Goal: Complete application form

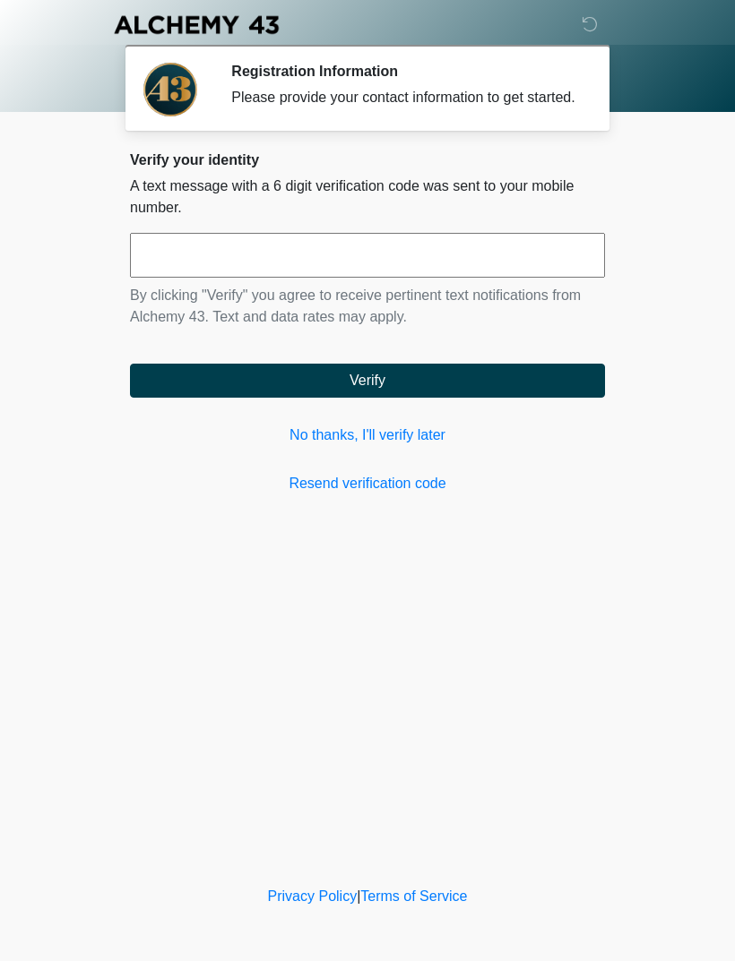
click at [538, 266] on input "text" at bounding box center [367, 255] width 475 height 45
type input "******"
click at [563, 398] on button "Verify" at bounding box center [367, 381] width 475 height 34
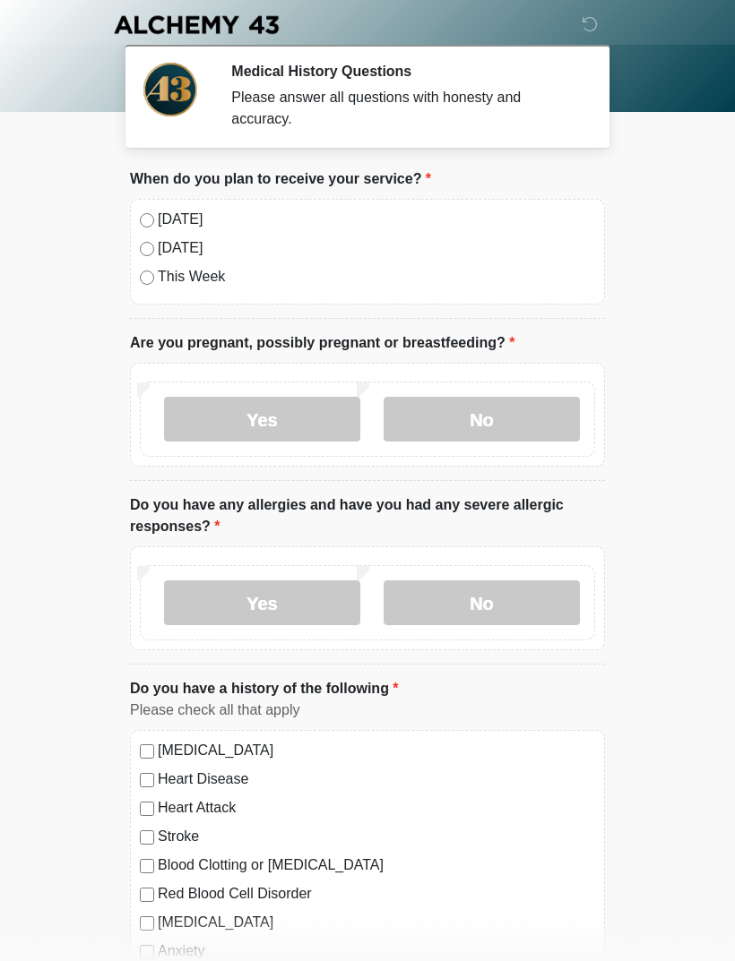
click at [172, 211] on label "[DATE]" at bounding box center [376, 220] width 437 height 22
click at [552, 425] on label "No" at bounding box center [481, 419] width 196 height 45
click at [522, 596] on label "No" at bounding box center [481, 603] width 196 height 45
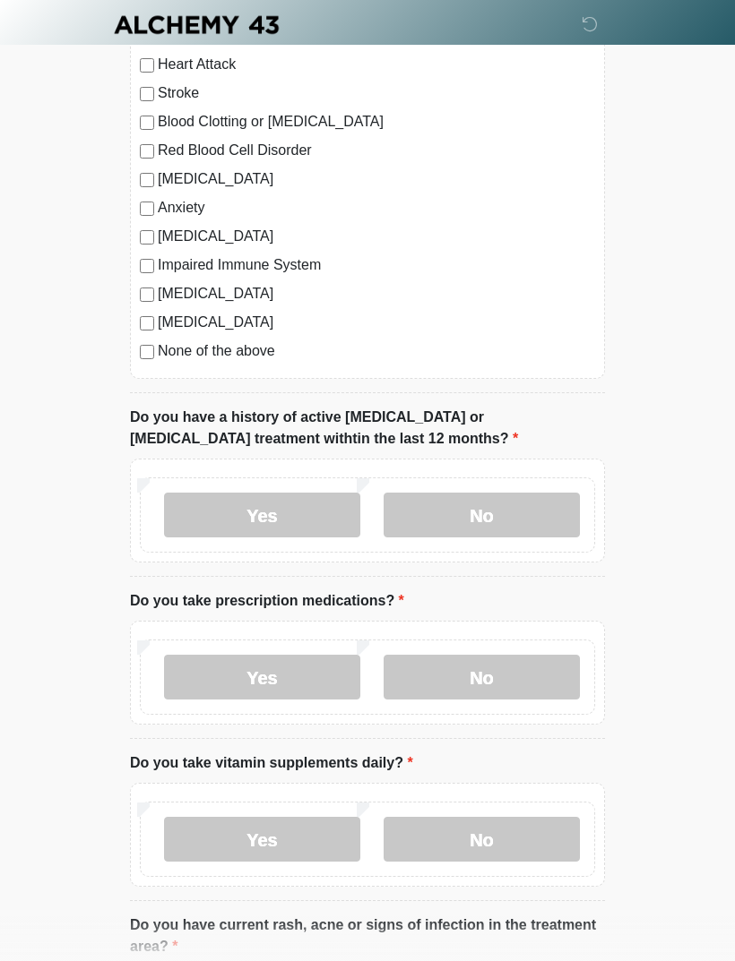
scroll to position [754, 0]
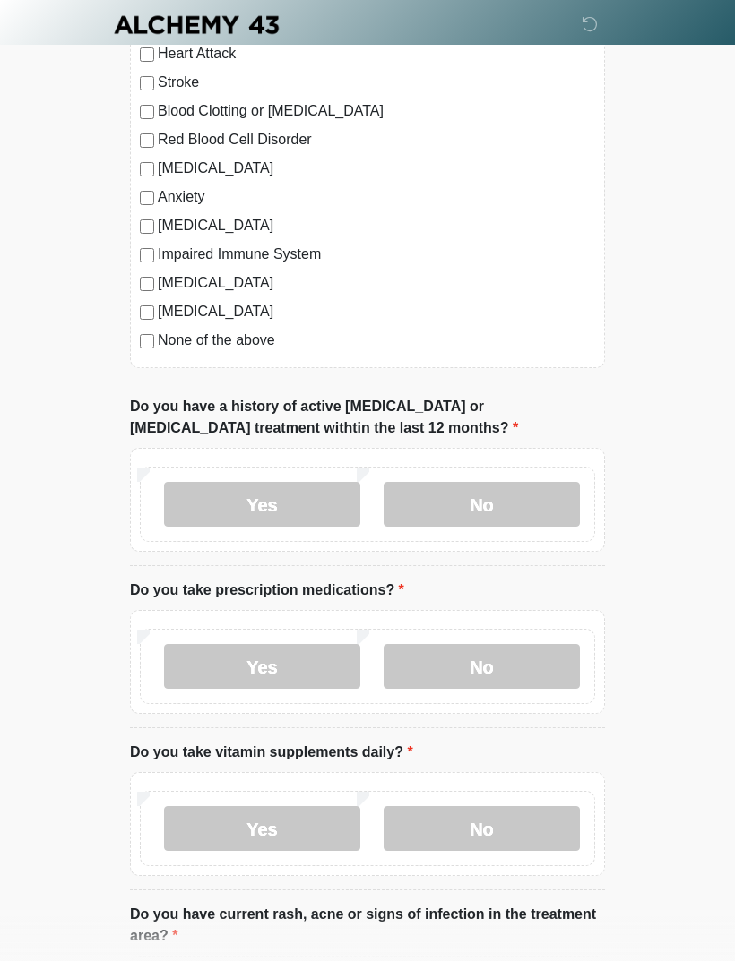
click at [560, 512] on label "No" at bounding box center [481, 504] width 196 height 45
click at [534, 680] on label "No" at bounding box center [481, 666] width 196 height 45
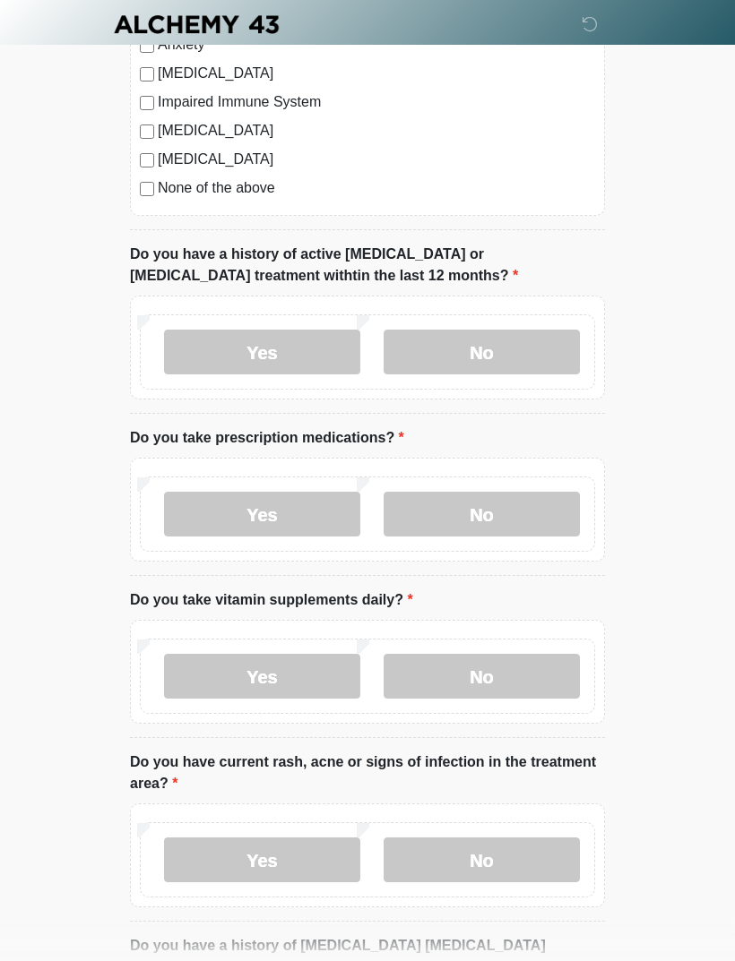
click at [321, 523] on label "Yes" at bounding box center [262, 515] width 196 height 45
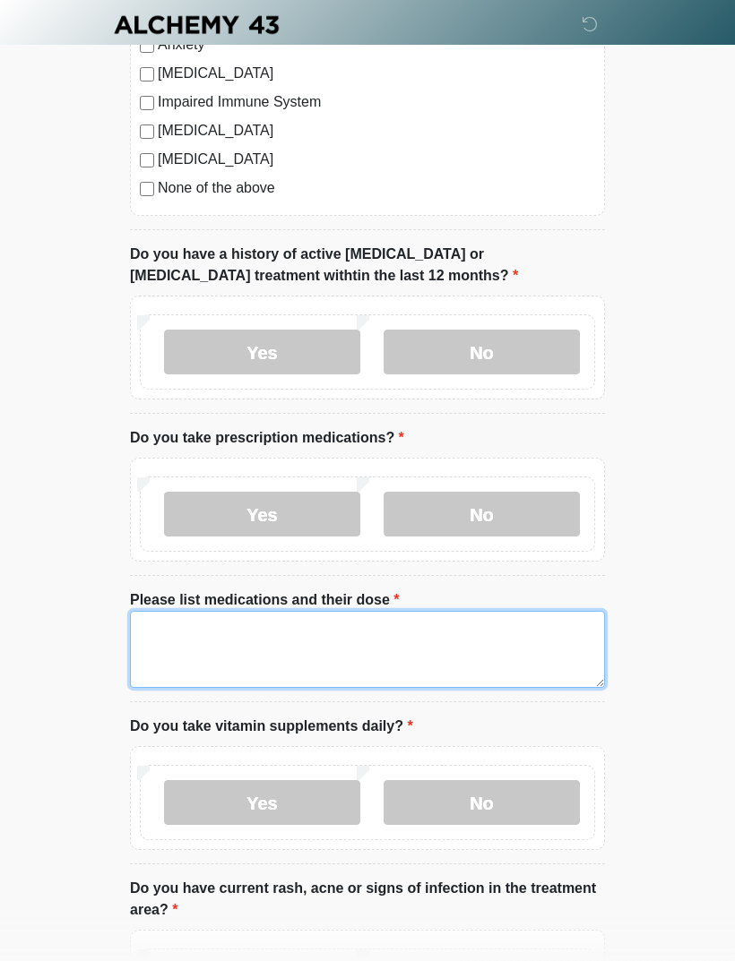
click at [434, 653] on textarea "Please list medications and their dose" at bounding box center [367, 649] width 475 height 77
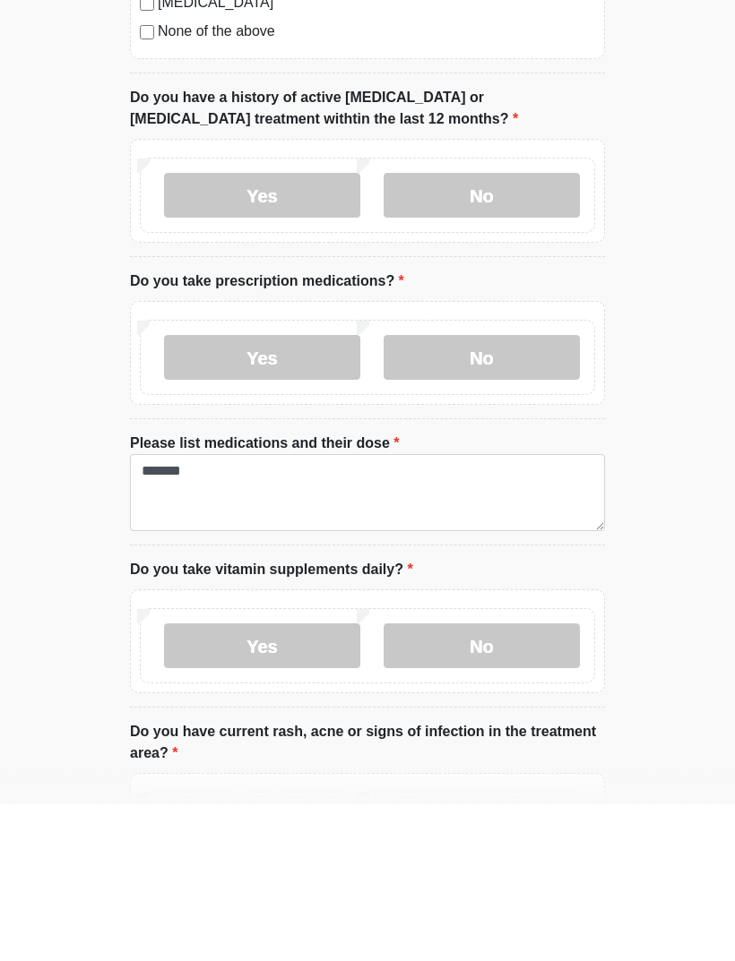
click at [555, 781] on label "No" at bounding box center [481, 803] width 196 height 45
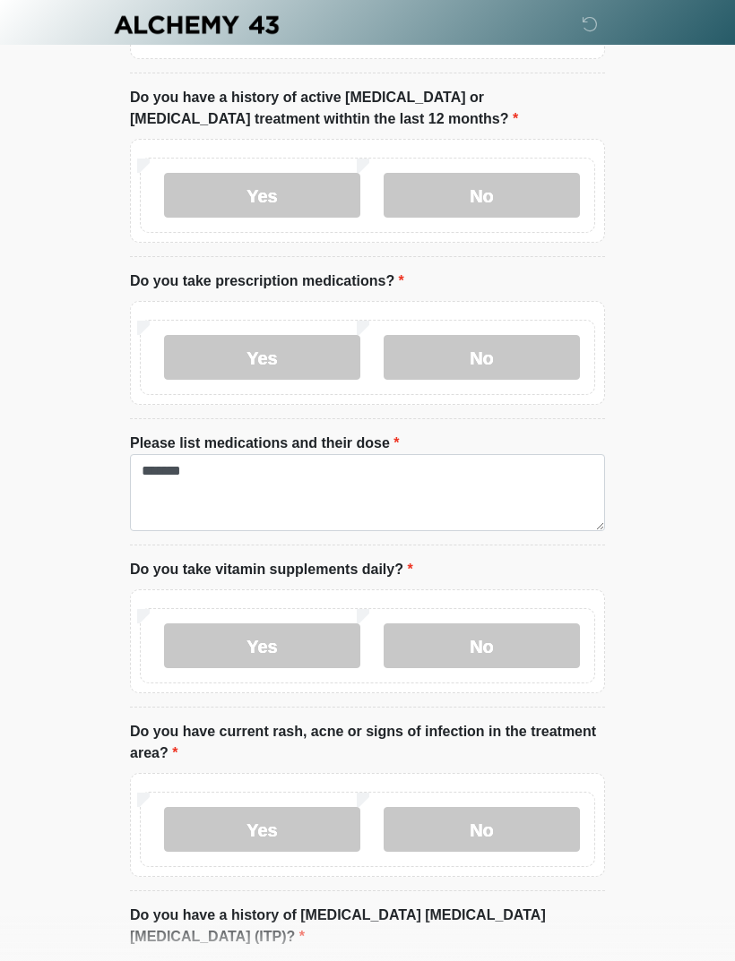
click at [559, 819] on label "No" at bounding box center [481, 829] width 196 height 45
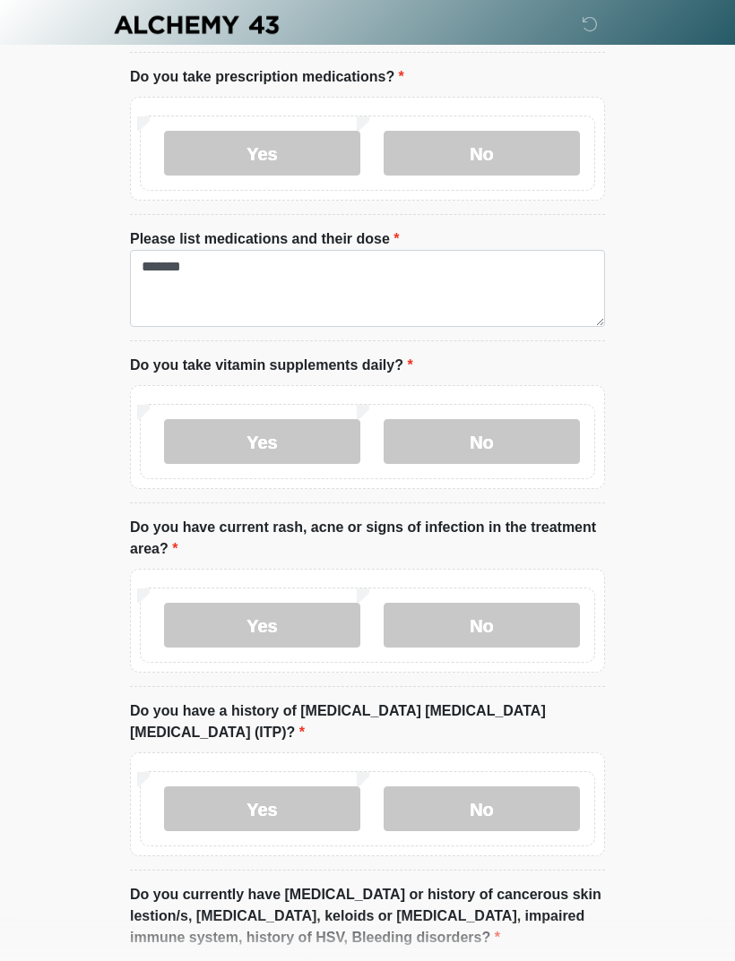
scroll to position [1267, 0]
click at [532, 787] on label "No" at bounding box center [481, 809] width 196 height 45
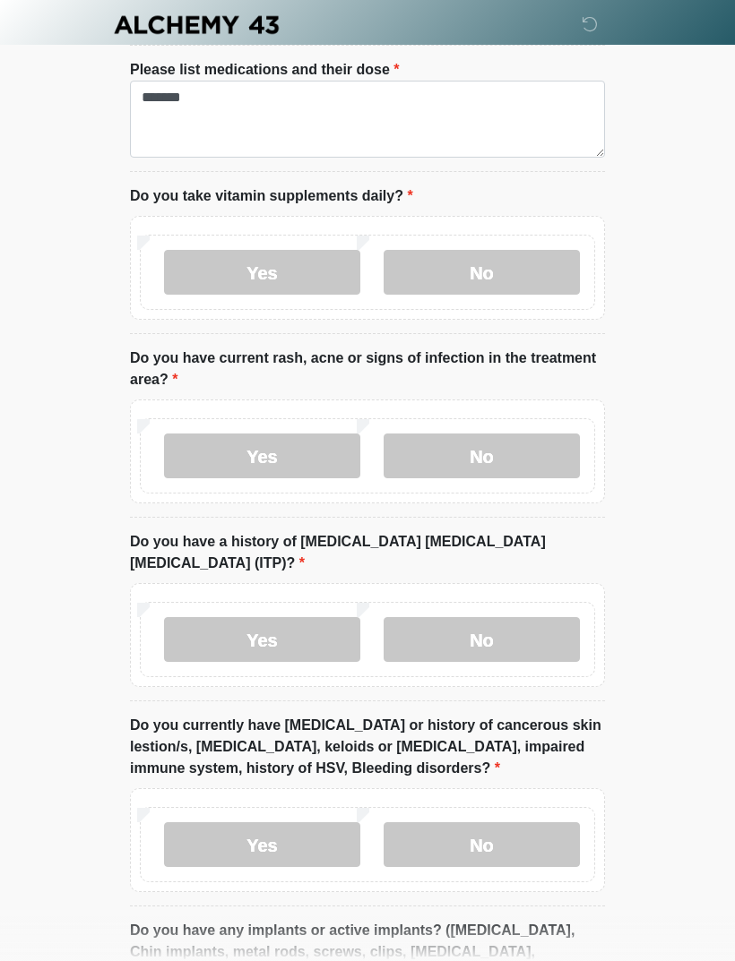
scroll to position [1439, 0]
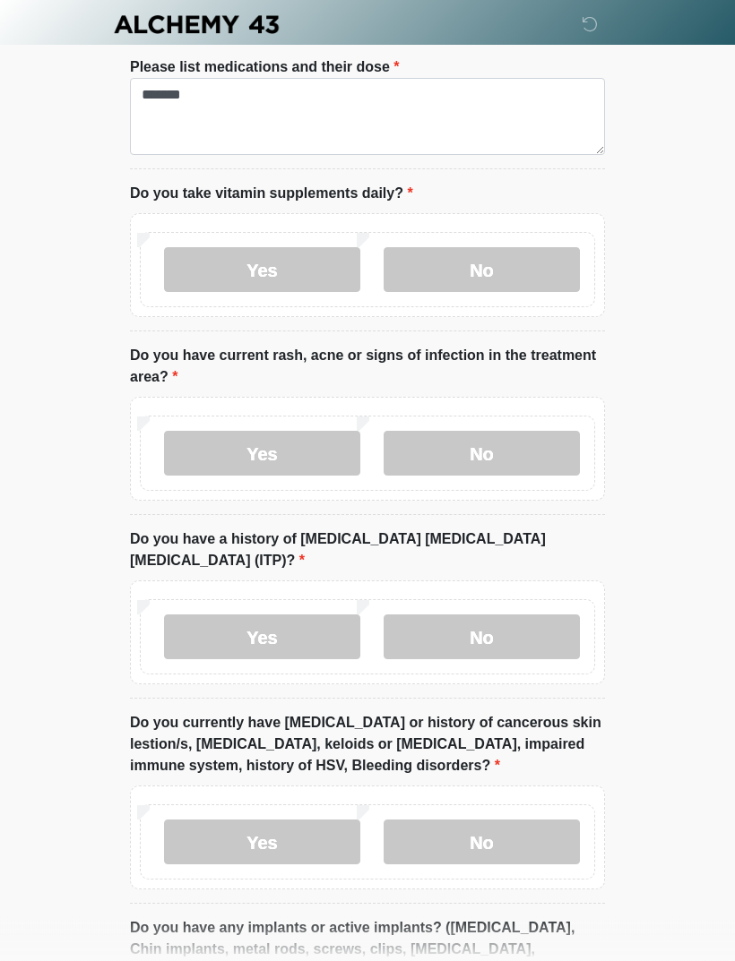
click at [535, 837] on label "No" at bounding box center [481, 843] width 196 height 45
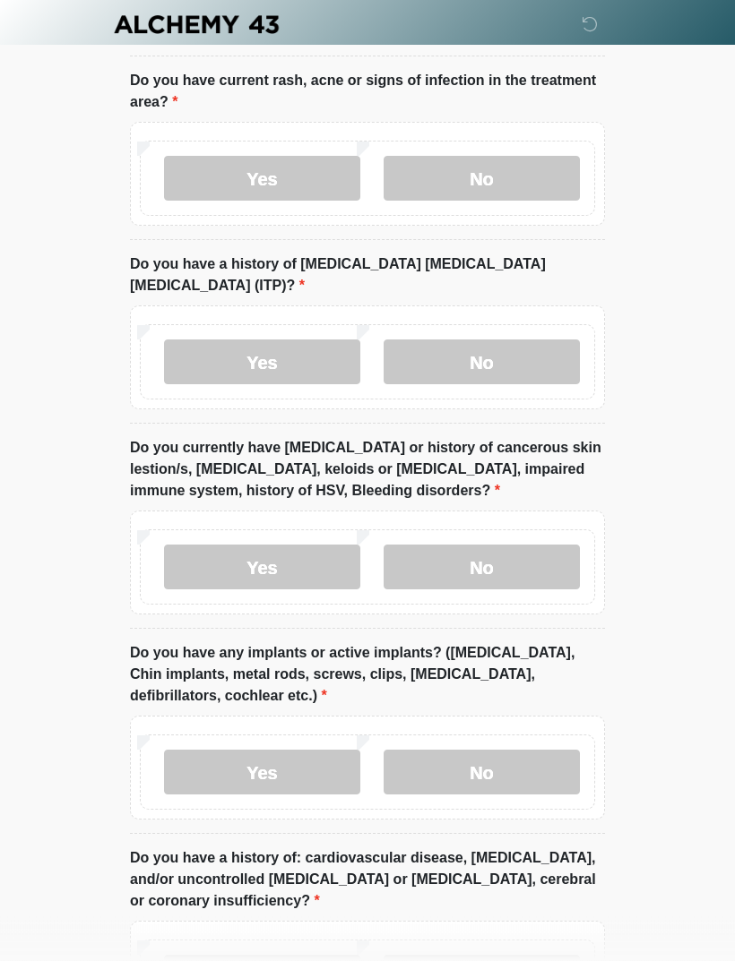
scroll to position [1715, 0]
click at [551, 750] on label "No" at bounding box center [481, 772] width 196 height 45
click at [538, 955] on label "No" at bounding box center [481, 977] width 196 height 45
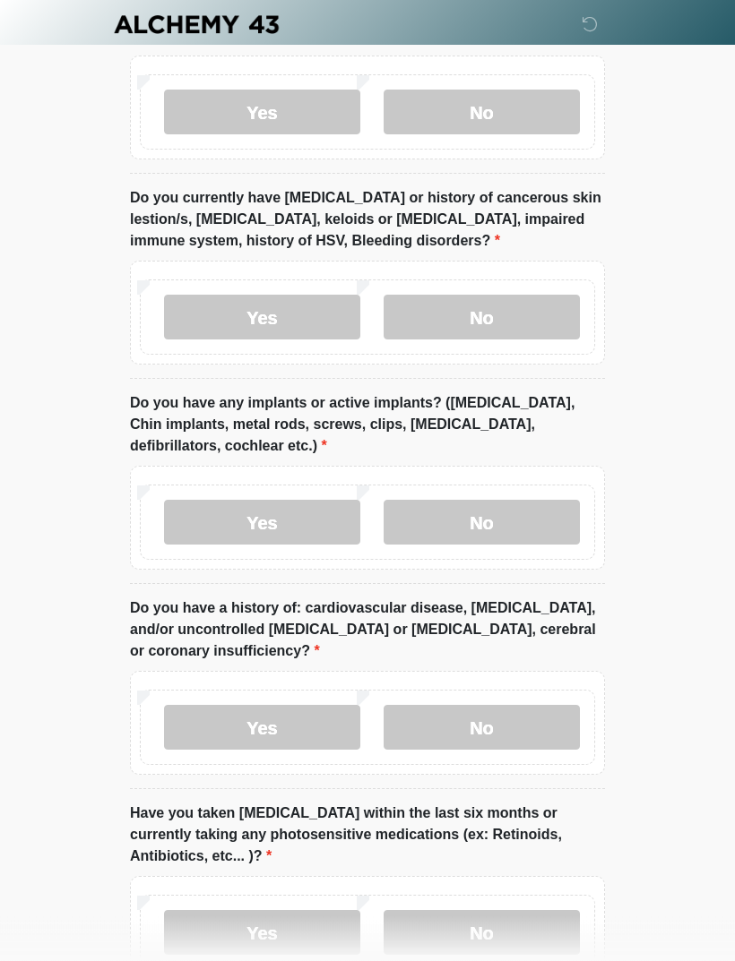
scroll to position [2058, 0]
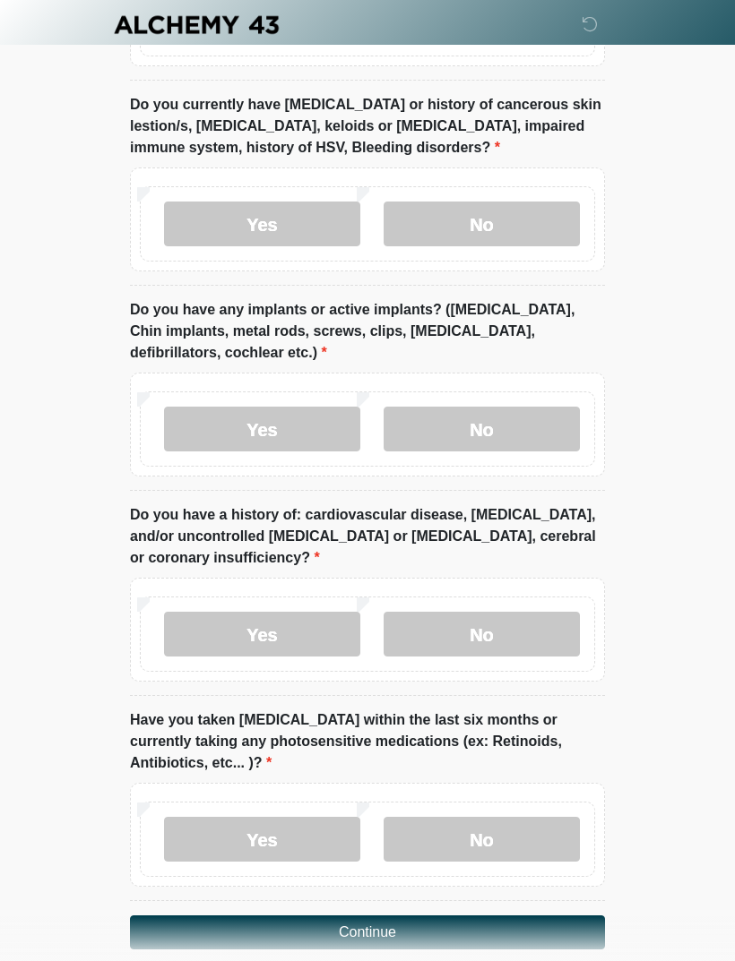
click at [555, 817] on label "No" at bounding box center [481, 839] width 196 height 45
click at [540, 916] on button "Continue" at bounding box center [367, 933] width 475 height 34
click at [402, 916] on button "Continue" at bounding box center [367, 933] width 475 height 34
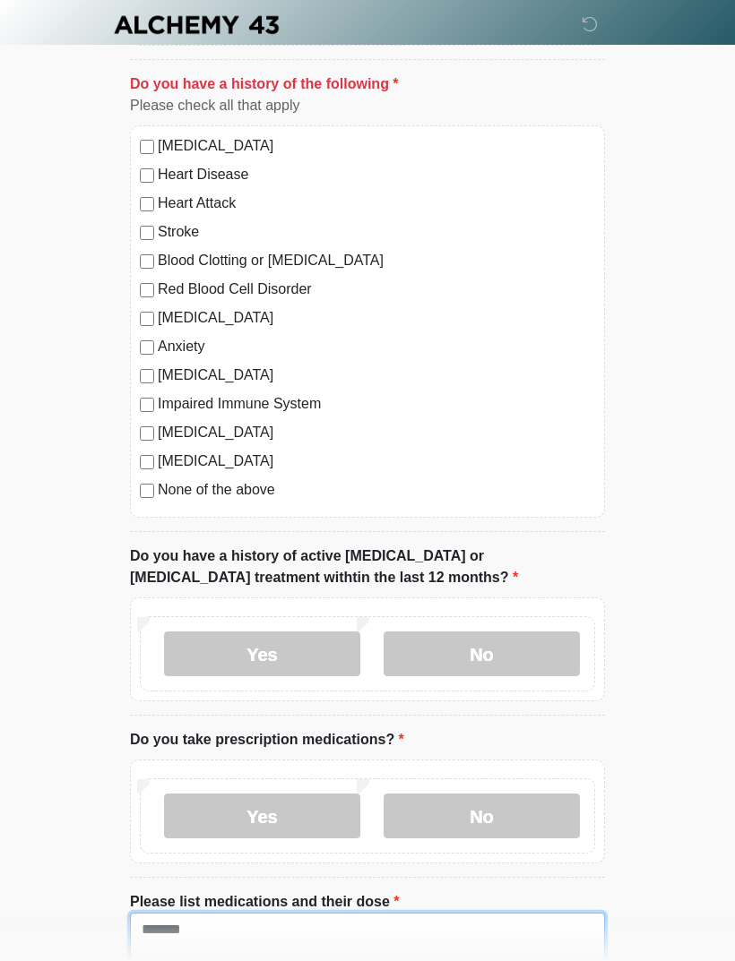
click at [397, 950] on textarea "*******" at bounding box center [367, 951] width 475 height 77
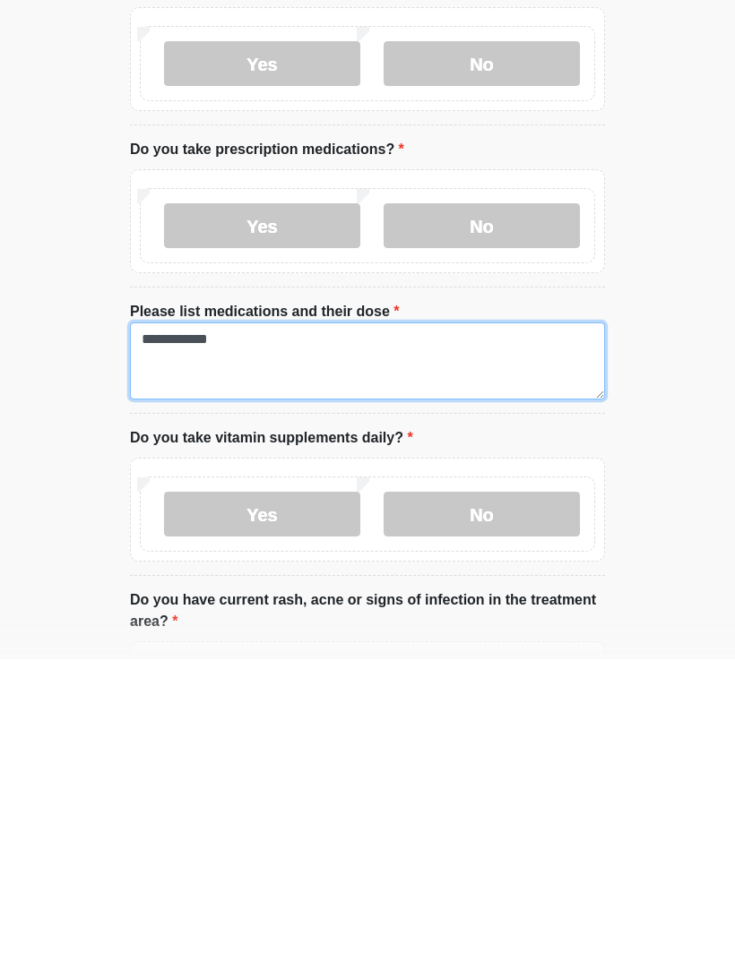
type textarea "**********"
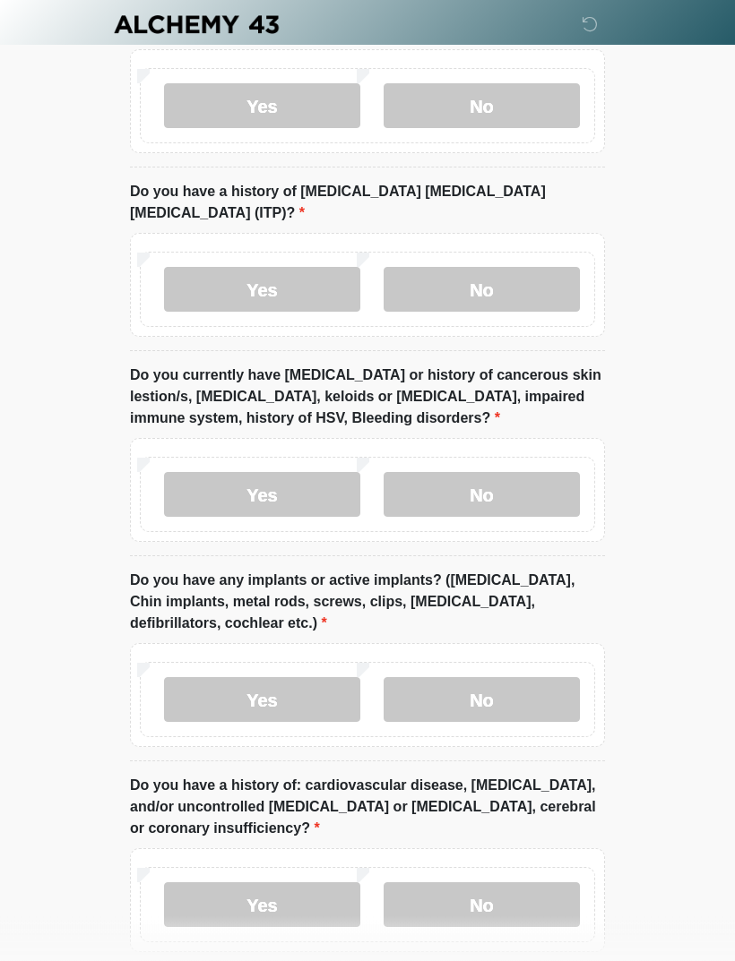
scroll to position [2058, 0]
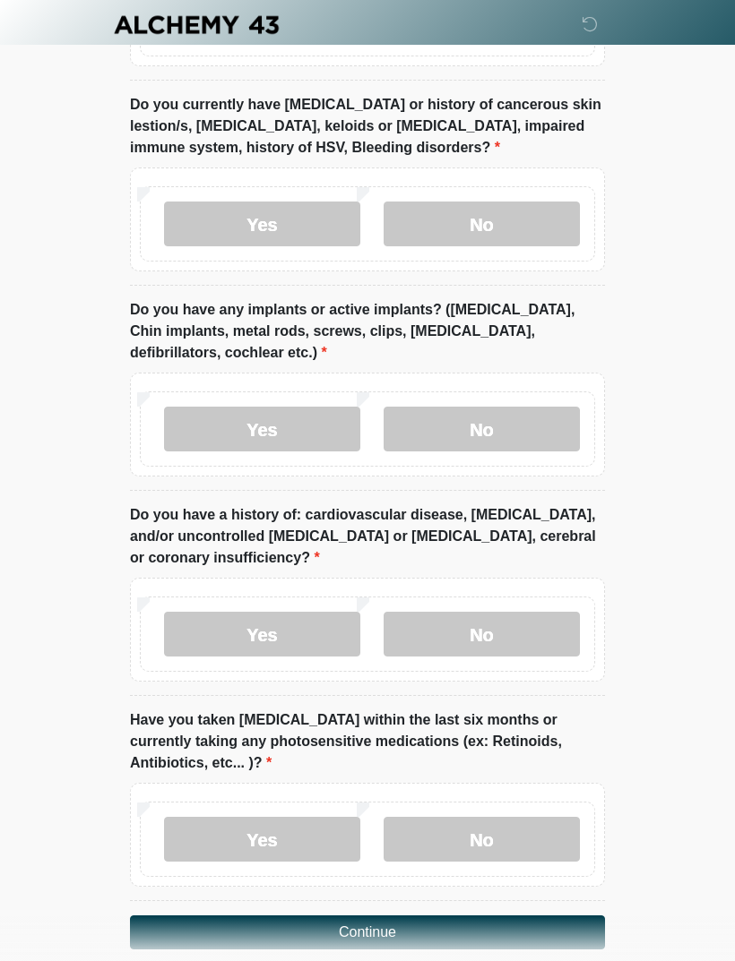
click at [485, 916] on button "Continue" at bounding box center [367, 933] width 475 height 34
click at [519, 917] on button "Continue" at bounding box center [367, 933] width 475 height 34
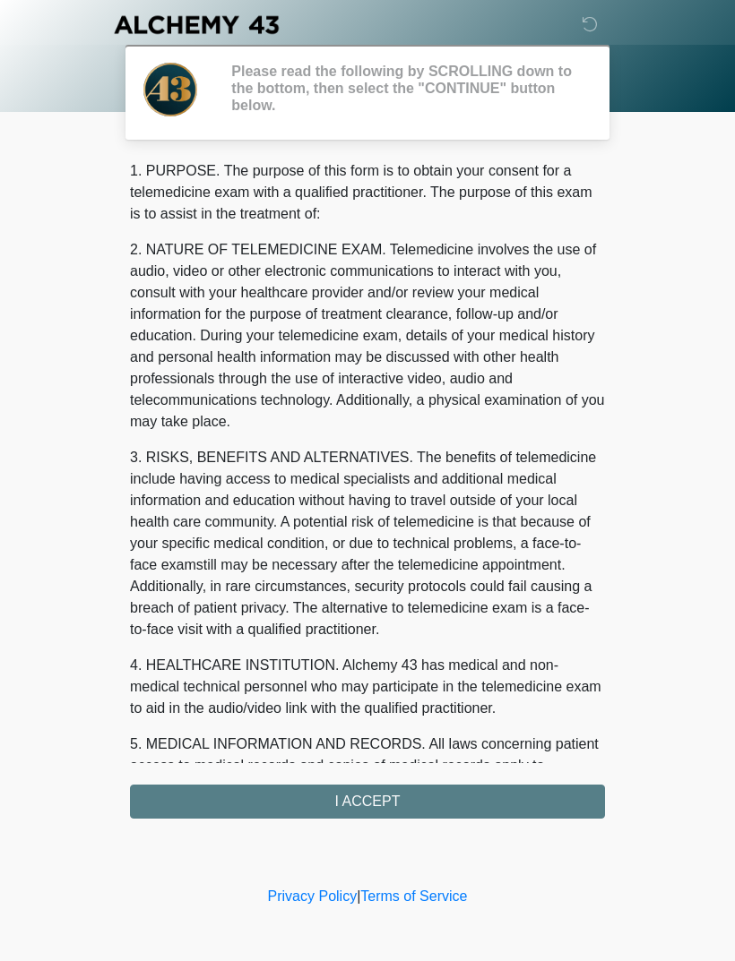
scroll to position [0, 0]
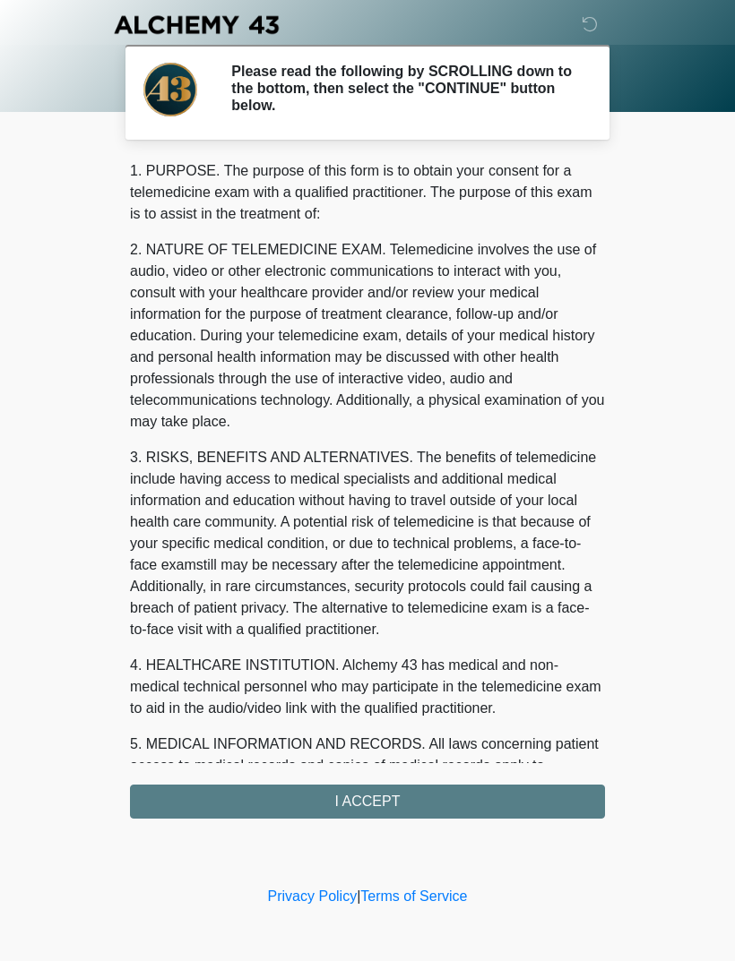
click at [537, 806] on div "1. PURPOSE. The purpose of this form is to obtain your consent for a telemedici…" at bounding box center [367, 489] width 475 height 658
click at [525, 802] on div "1. PURPOSE. The purpose of this form is to obtain your consent for a telemedici…" at bounding box center [367, 489] width 475 height 658
click at [415, 816] on div "1. PURPOSE. The purpose of this form is to obtain your consent for a telemedici…" at bounding box center [367, 489] width 475 height 658
click at [414, 816] on div "1. PURPOSE. The purpose of this form is to obtain your consent for a telemedici…" at bounding box center [367, 489] width 475 height 658
click at [372, 797] on div "1. PURPOSE. The purpose of this form is to obtain your consent for a telemedici…" at bounding box center [367, 489] width 475 height 658
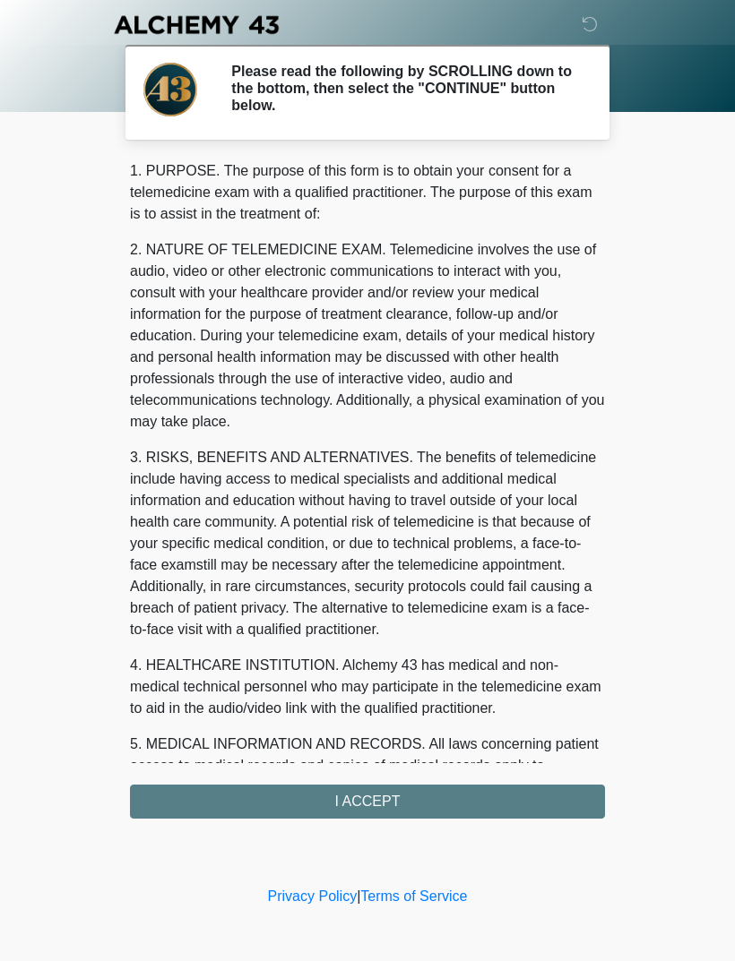
click at [374, 804] on div "1. PURPOSE. The purpose of this form is to obtain your consent for a telemedici…" at bounding box center [367, 489] width 475 height 658
click at [375, 809] on div "1. PURPOSE. The purpose of this form is to obtain your consent for a telemedici…" at bounding box center [367, 489] width 475 height 658
click at [374, 809] on div "1. PURPOSE. The purpose of this form is to obtain your consent for a telemedici…" at bounding box center [367, 489] width 475 height 658
click at [380, 803] on div "1. PURPOSE. The purpose of this form is to obtain your consent for a telemedici…" at bounding box center [367, 489] width 475 height 658
click at [380, 802] on div "1. PURPOSE. The purpose of this form is to obtain your consent for a telemedici…" at bounding box center [367, 489] width 475 height 658
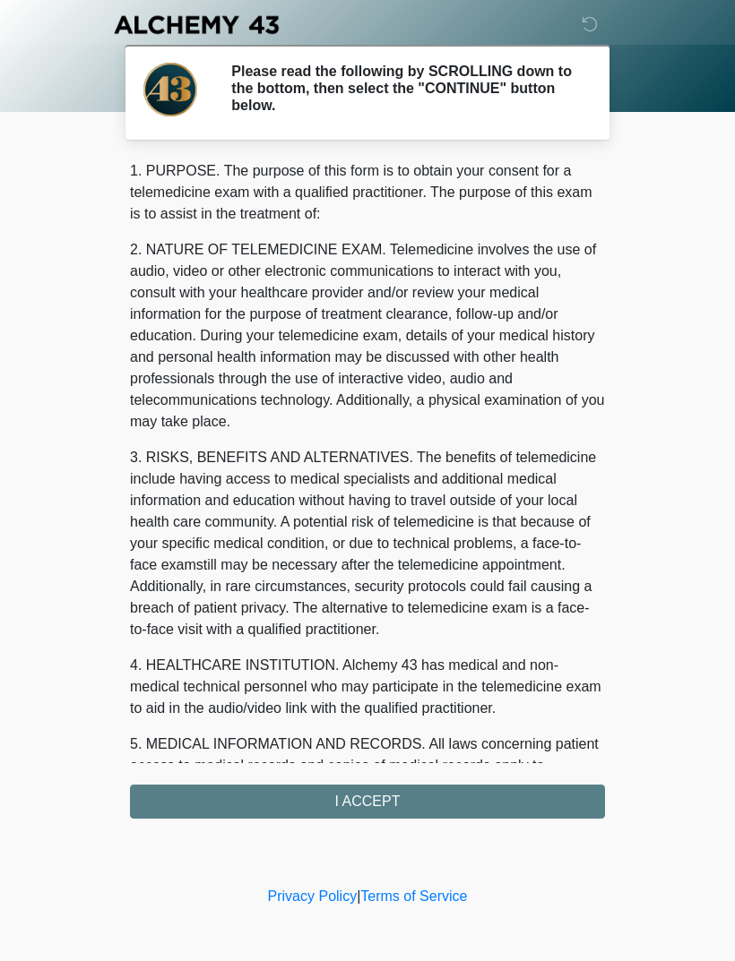
click at [514, 799] on div "1. PURPOSE. The purpose of this form is to obtain your consent for a telemedici…" at bounding box center [367, 489] width 475 height 658
click at [427, 799] on div "1. PURPOSE. The purpose of this form is to obtain your consent for a telemedici…" at bounding box center [367, 489] width 475 height 658
click at [427, 798] on div "1. PURPOSE. The purpose of this form is to obtain your consent for a telemedici…" at bounding box center [367, 489] width 475 height 658
click at [392, 803] on div "1. PURPOSE. The purpose of this form is to obtain your consent for a telemedici…" at bounding box center [367, 489] width 475 height 658
click at [388, 806] on div "1. PURPOSE. The purpose of this form is to obtain your consent for a telemedici…" at bounding box center [367, 489] width 475 height 658
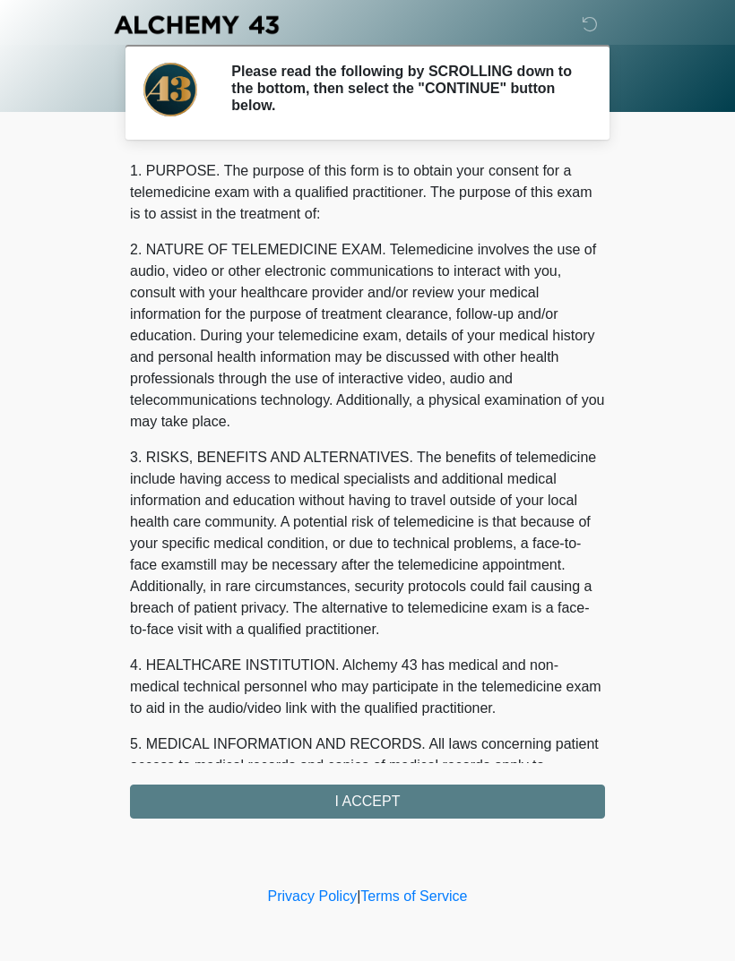
click at [356, 805] on div "1. PURPOSE. The purpose of this form is to obtain your consent for a telemedici…" at bounding box center [367, 489] width 475 height 658
click at [356, 804] on div "1. PURPOSE. The purpose of this form is to obtain your consent for a telemedici…" at bounding box center [367, 489] width 475 height 658
click at [370, 812] on div "1. PURPOSE. The purpose of this form is to obtain your consent for a telemedici…" at bounding box center [367, 489] width 475 height 658
click at [382, 816] on div "1. PURPOSE. The purpose of this form is to obtain your consent for a telemedici…" at bounding box center [367, 489] width 475 height 658
click at [381, 804] on div "1. PURPOSE. The purpose of this form is to obtain your consent for a telemedici…" at bounding box center [367, 489] width 475 height 658
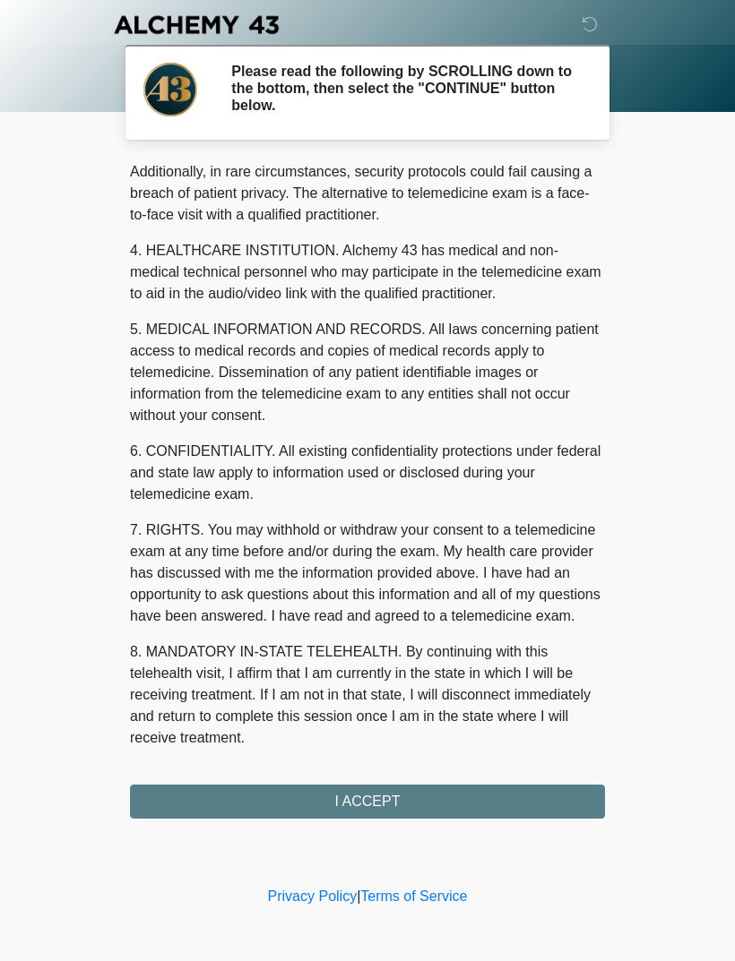
scroll to position [436, 0]
click at [387, 804] on button "I ACCEPT" at bounding box center [367, 802] width 475 height 34
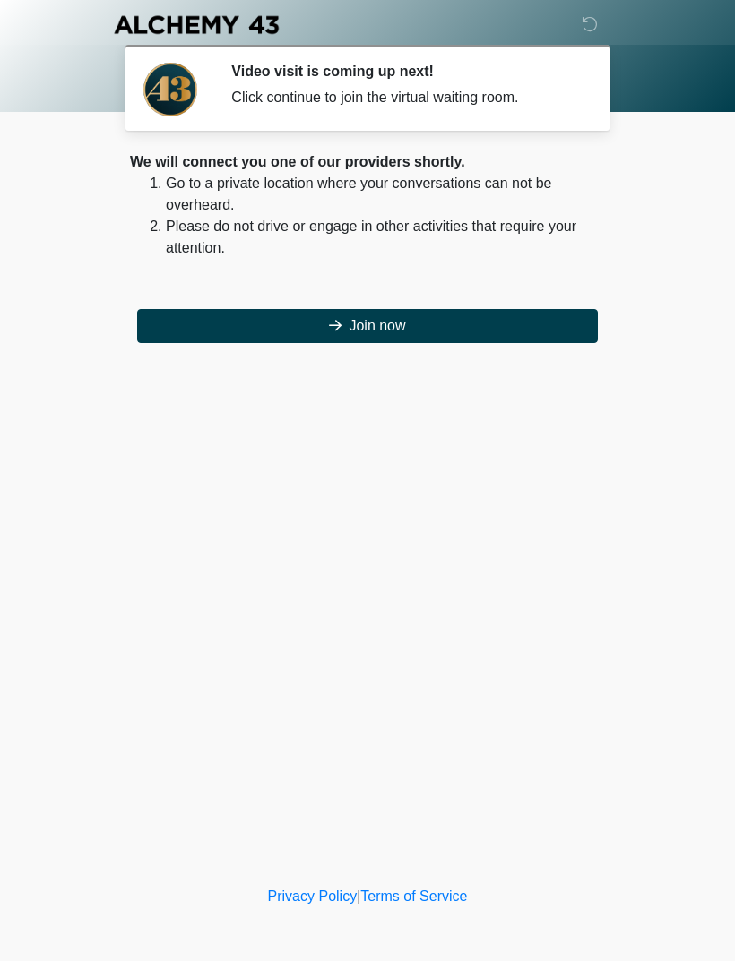
click at [237, 301] on div "We will connect you one of our providers shortly. Go to a private location wher…" at bounding box center [367, 247] width 475 height 192
click at [245, 318] on button "Join now" at bounding box center [367, 326] width 460 height 34
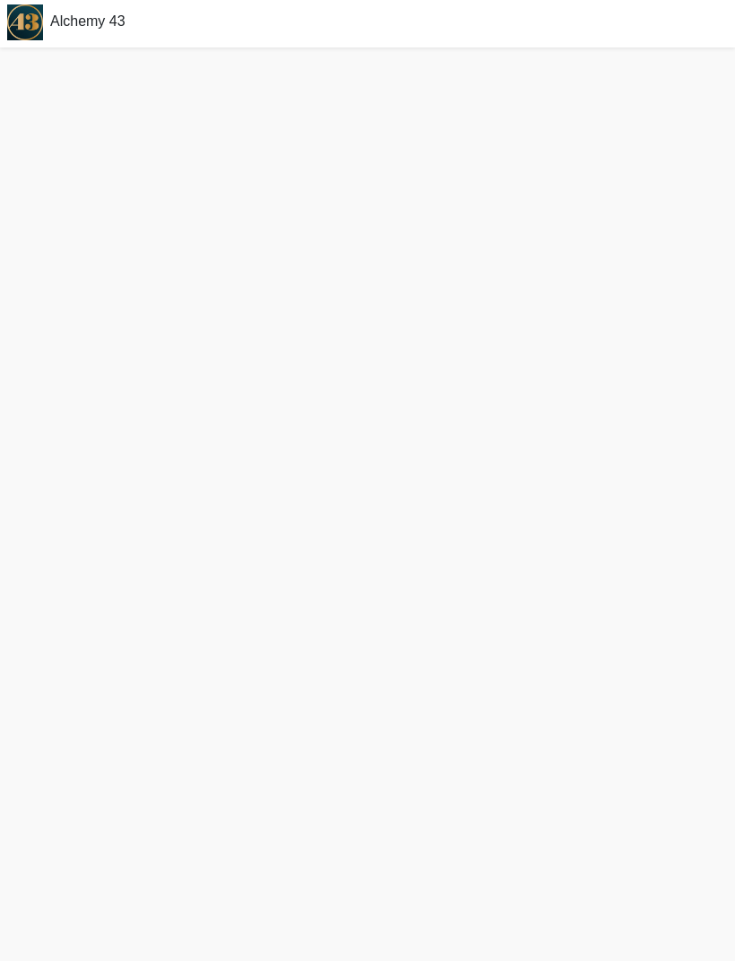
scroll to position [3, 0]
